Goal: Task Accomplishment & Management: Use online tool/utility

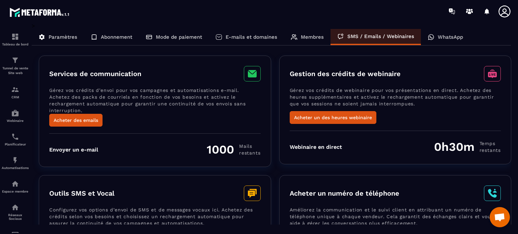
click at [166, 39] on p "Mode de paiement" at bounding box center [179, 37] width 46 height 6
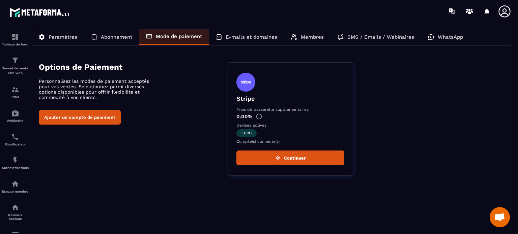
click at [315, 37] on p "Membres" at bounding box center [312, 37] width 23 height 6
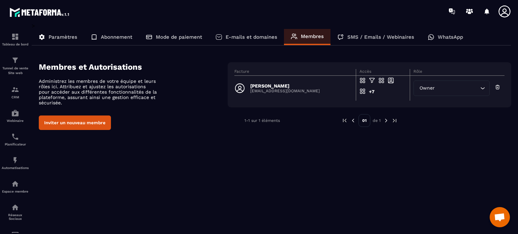
click at [102, 33] on div "Abonnement" at bounding box center [111, 37] width 55 height 16
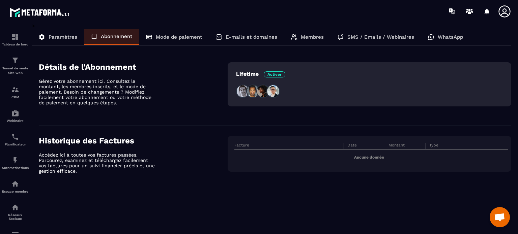
click at [58, 35] on p "Paramètres" at bounding box center [63, 37] width 29 height 6
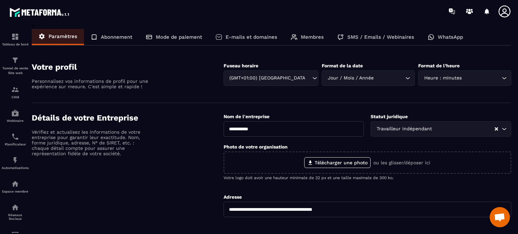
scroll to position [67, 0]
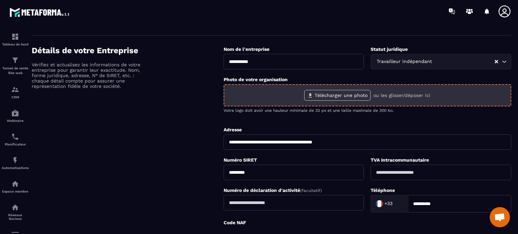
click at [344, 95] on label "Télécharger une photo" at bounding box center [337, 95] width 66 height 11
click at [0, 0] on input "Télécharger une photo" at bounding box center [0, 0] width 0 height 0
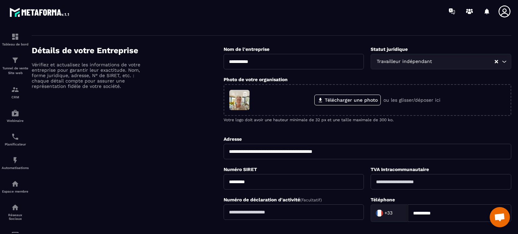
click at [159, 140] on div "Détails de votre Entreprise Vérifiez et actualisez les informations de votre en…" at bounding box center [128, 163] width 192 height 235
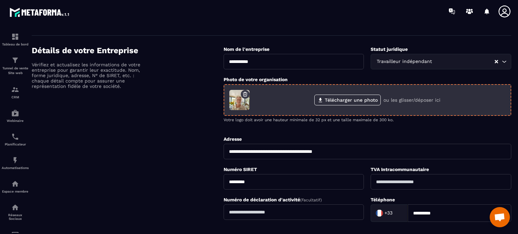
click at [245, 95] on icon "button" at bounding box center [245, 94] width 6 height 6
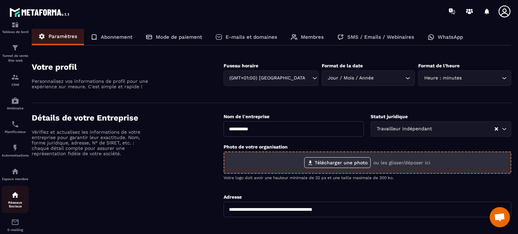
scroll to position [9, 0]
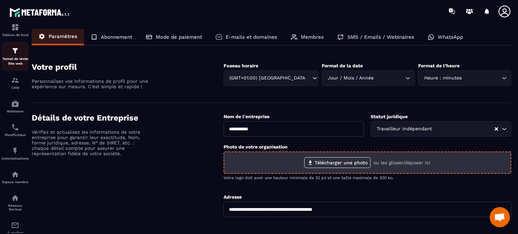
click at [13, 62] on p "Tunnel de vente Site web" at bounding box center [15, 61] width 27 height 9
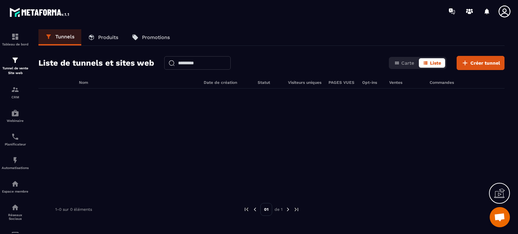
click at [108, 37] on p "Produits" at bounding box center [108, 37] width 20 height 6
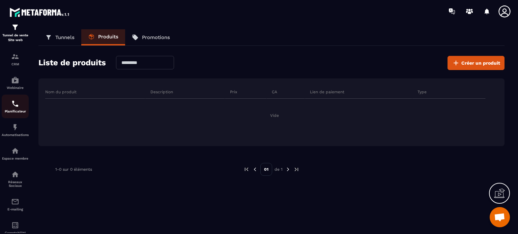
scroll to position [0, 0]
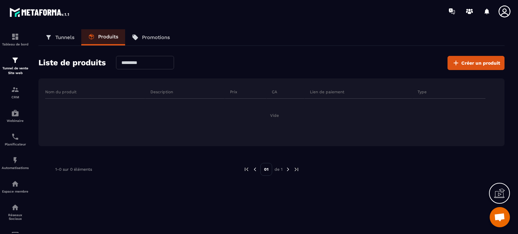
click at [58, 39] on p "Tunnels" at bounding box center [64, 37] width 19 height 6
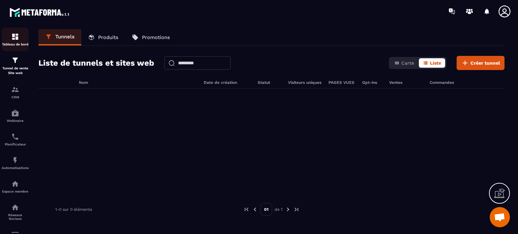
click at [18, 41] on div "Tableau de bord" at bounding box center [15, 39] width 27 height 13
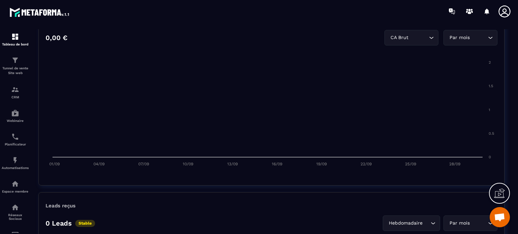
scroll to position [506, 0]
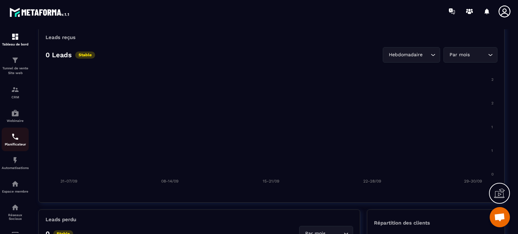
click at [12, 138] on img at bounding box center [15, 137] width 8 height 8
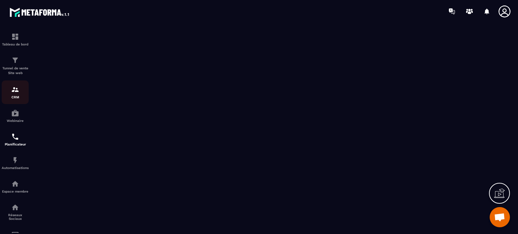
click at [15, 94] on img at bounding box center [15, 90] width 8 height 8
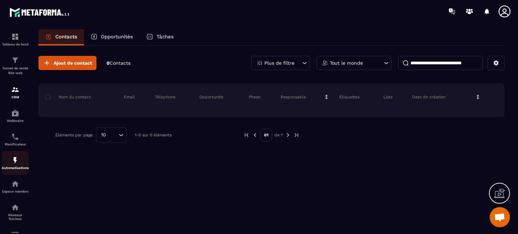
click at [12, 165] on img at bounding box center [15, 160] width 8 height 8
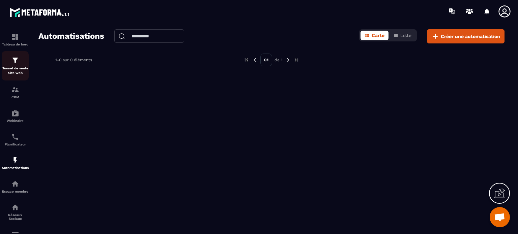
click at [13, 63] on img at bounding box center [15, 60] width 8 height 8
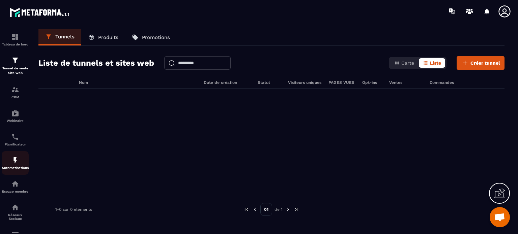
scroll to position [0, 0]
click at [106, 37] on p "Produits" at bounding box center [108, 37] width 20 height 6
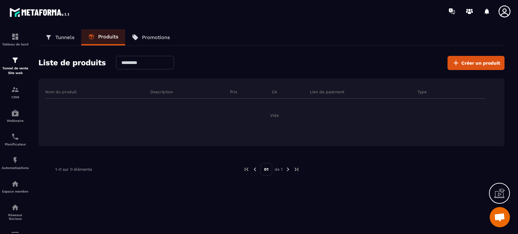
click at [69, 36] on p "Tunnels" at bounding box center [64, 37] width 19 height 6
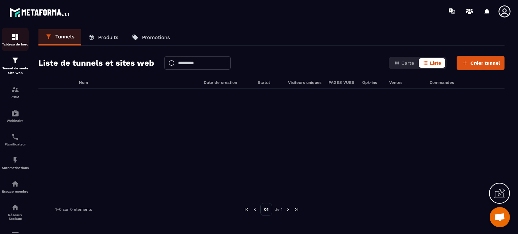
click at [15, 40] on img at bounding box center [15, 37] width 8 height 8
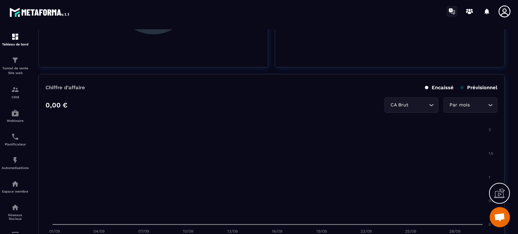
click at [451, 11] on icon at bounding box center [451, 10] width 4 height 4
click at [16, 112] on img at bounding box center [15, 111] width 8 height 8
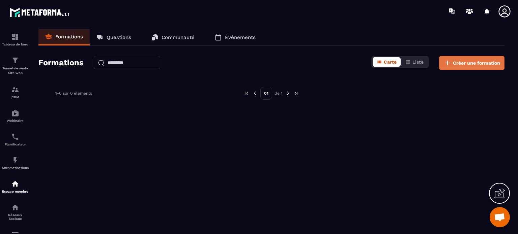
click at [469, 62] on span "Créer une formation" at bounding box center [476, 63] width 47 height 7
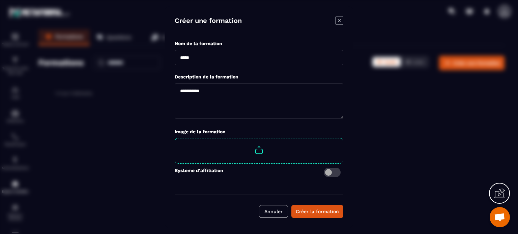
click at [193, 57] on input "Modal window" at bounding box center [259, 58] width 169 height 16
click at [179, 57] on input "**********" at bounding box center [259, 58] width 169 height 16
click at [211, 61] on input "**********" at bounding box center [259, 58] width 169 height 16
type input "**********"
click at [191, 89] on textarea "Modal window" at bounding box center [259, 101] width 169 height 36
